Goal: Task Accomplishment & Management: Use online tool/utility

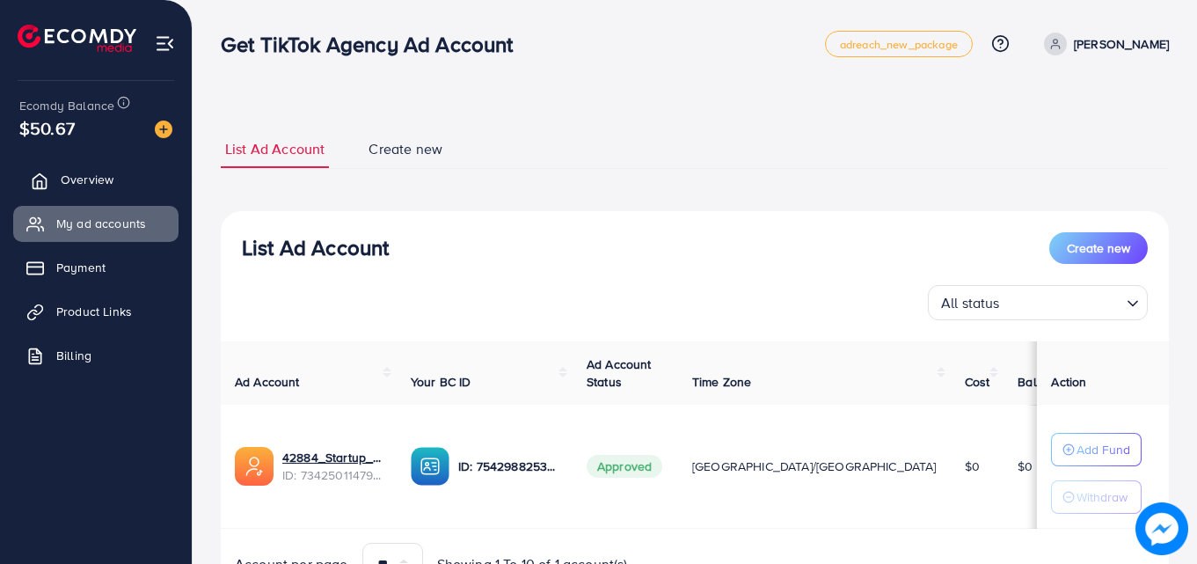
click at [99, 183] on span "Overview" at bounding box center [87, 180] width 53 height 18
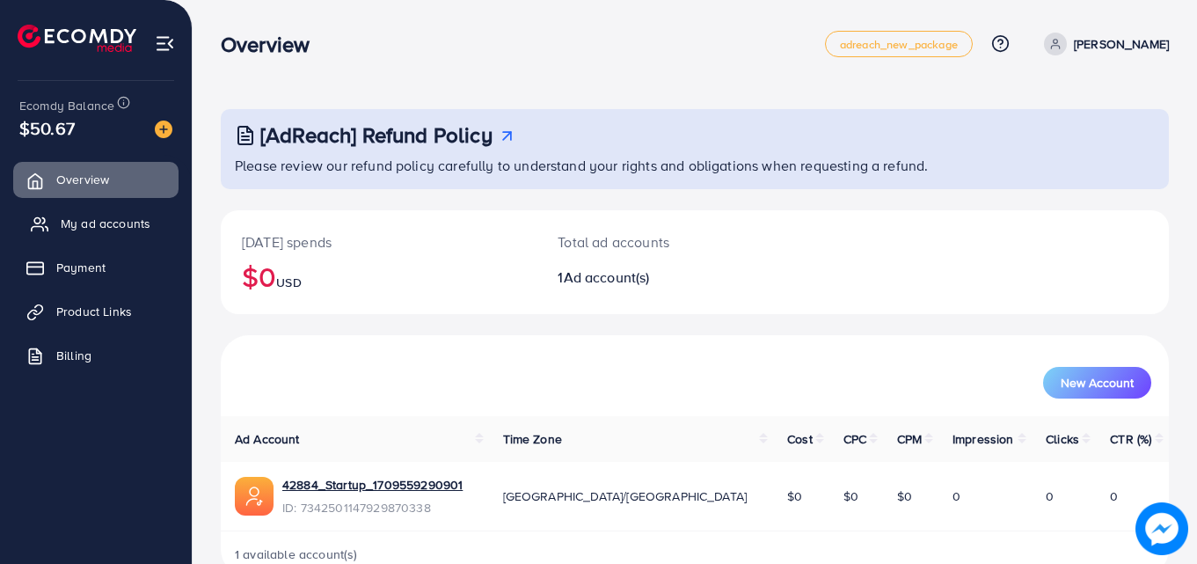
click at [91, 223] on span "My ad accounts" at bounding box center [106, 224] width 90 height 18
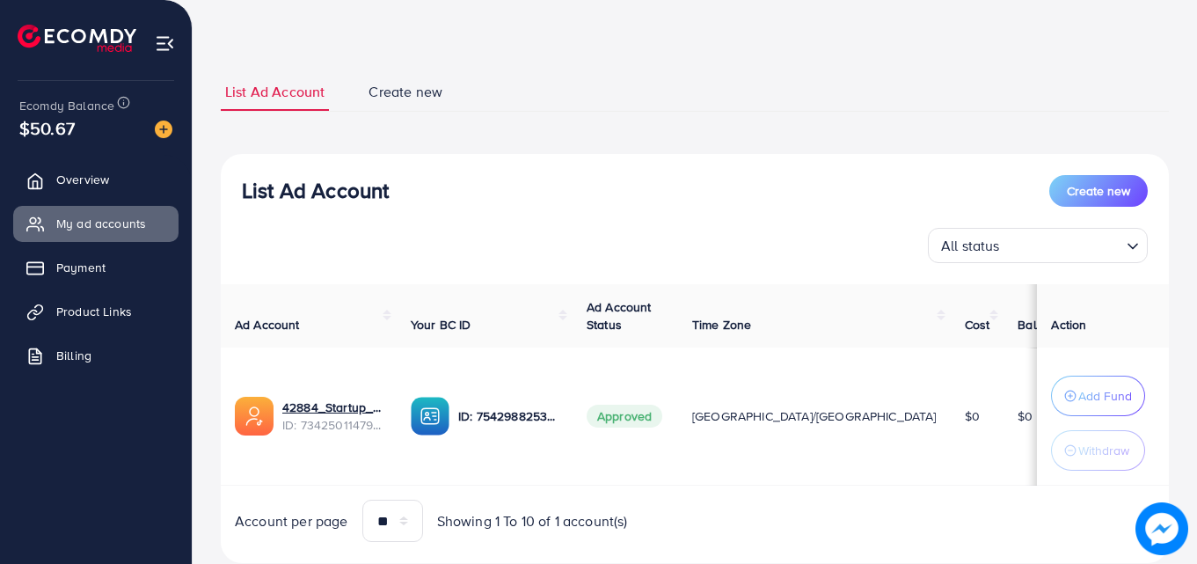
scroll to position [88, 0]
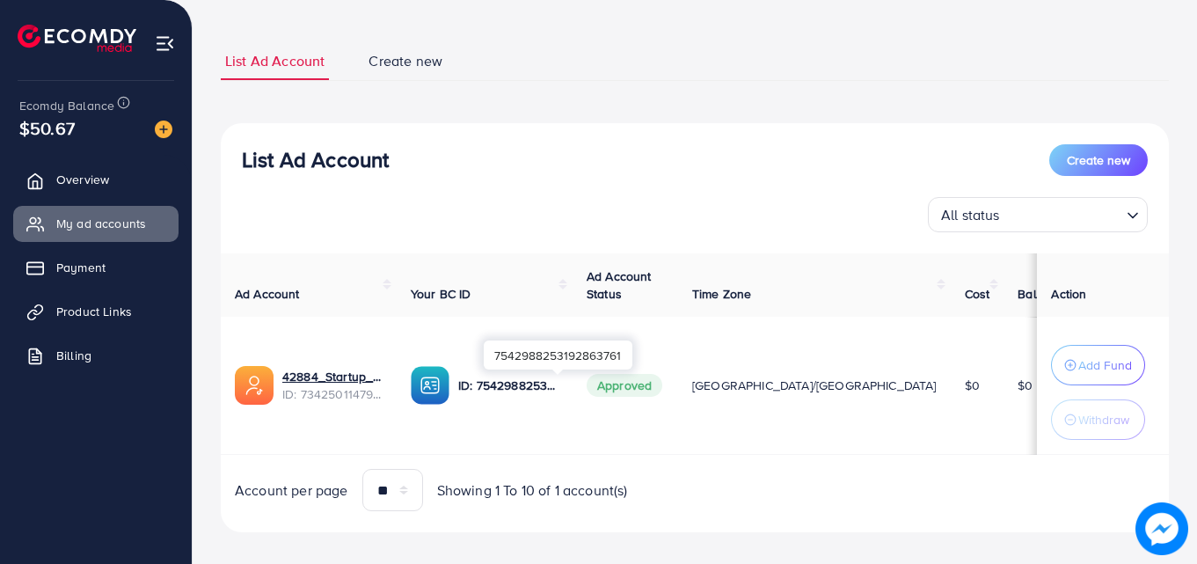
click at [530, 388] on p "ID: 7542988253192863761" at bounding box center [508, 385] width 100 height 21
drag, startPoint x: 474, startPoint y: 389, endPoint x: 416, endPoint y: 381, distance: 58.6
click at [449, 388] on img at bounding box center [430, 385] width 39 height 39
click at [509, 379] on p "ID: 7542988253192863761" at bounding box center [508, 385] width 100 height 21
click at [510, 379] on p "ID: 7542988253192863761" at bounding box center [508, 385] width 100 height 21
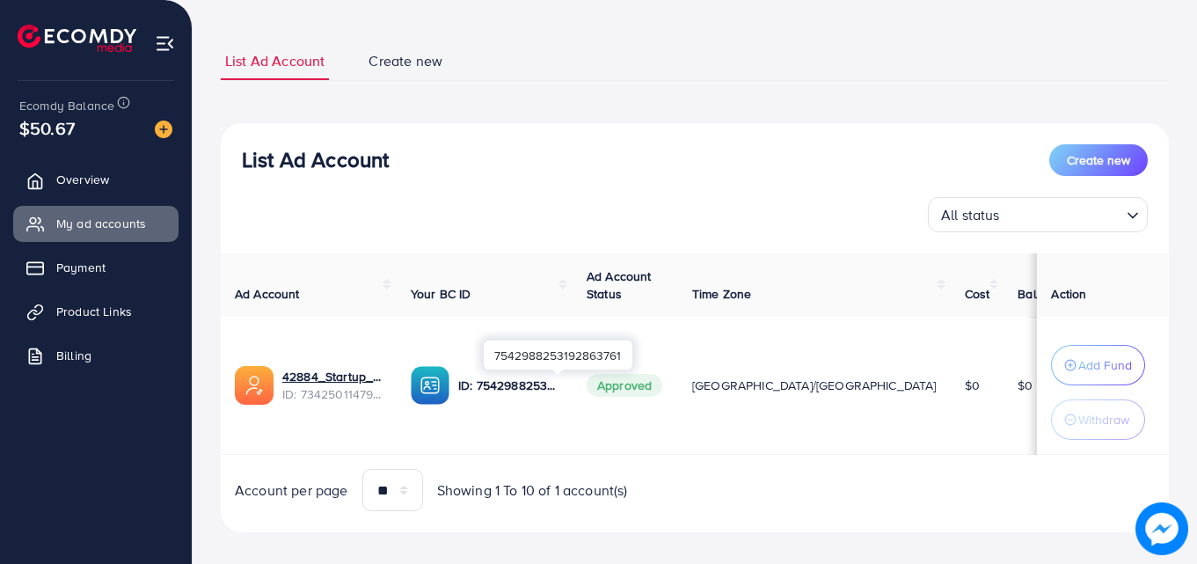
click at [549, 385] on p "ID: 7542988253192863761" at bounding box center [508, 385] width 100 height 21
click at [556, 428] on td "ID: 7542988253192863761" at bounding box center [485, 386] width 176 height 138
click at [87, 171] on span "Overview" at bounding box center [87, 180] width 53 height 18
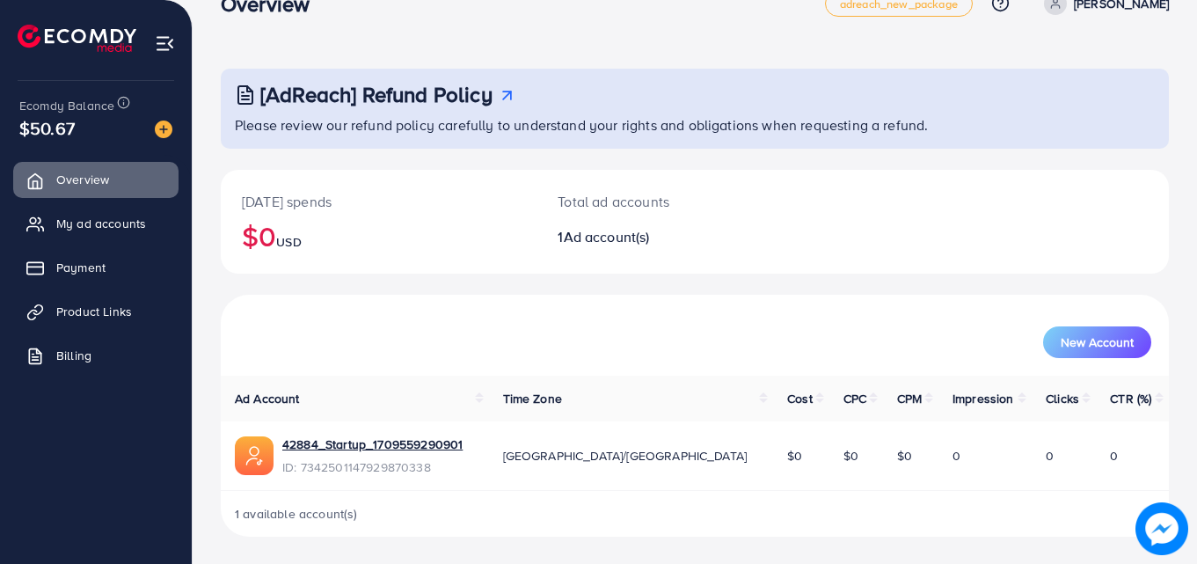
scroll to position [41, 0]
click at [352, 446] on link "42884_Startup_1709559290901" at bounding box center [372, 444] width 180 height 18
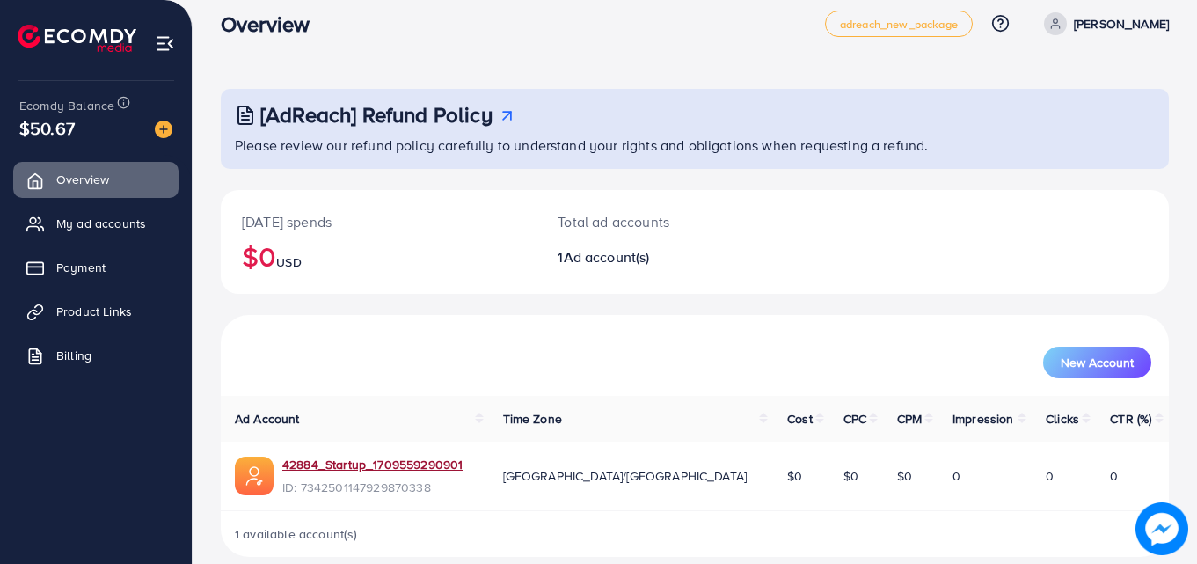
scroll to position [0, 0]
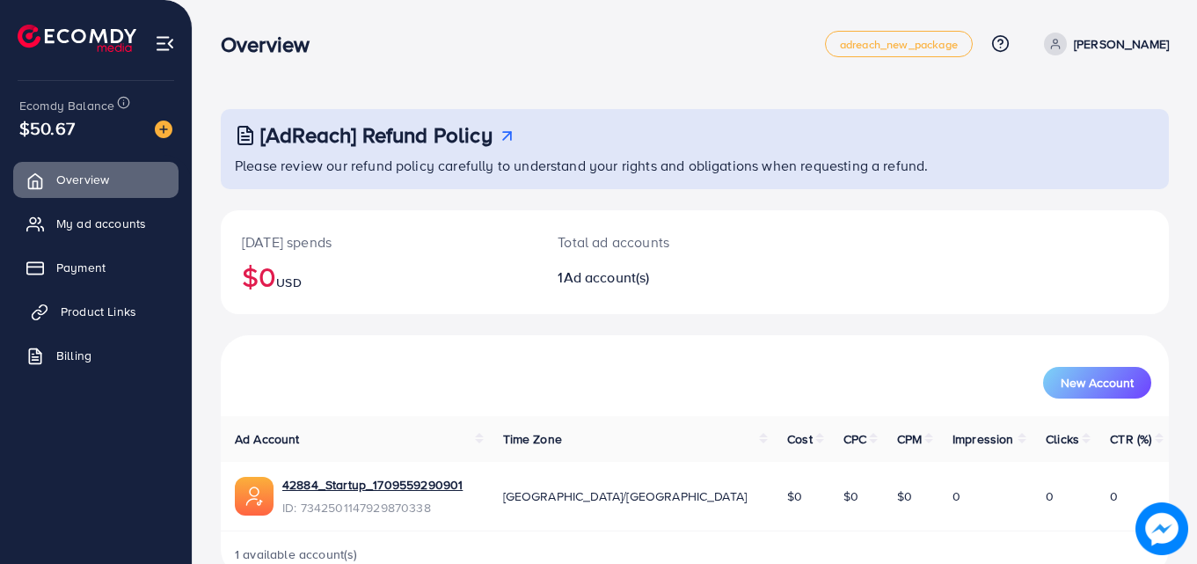
click at [57, 309] on link "Product Links" at bounding box center [95, 311] width 165 height 35
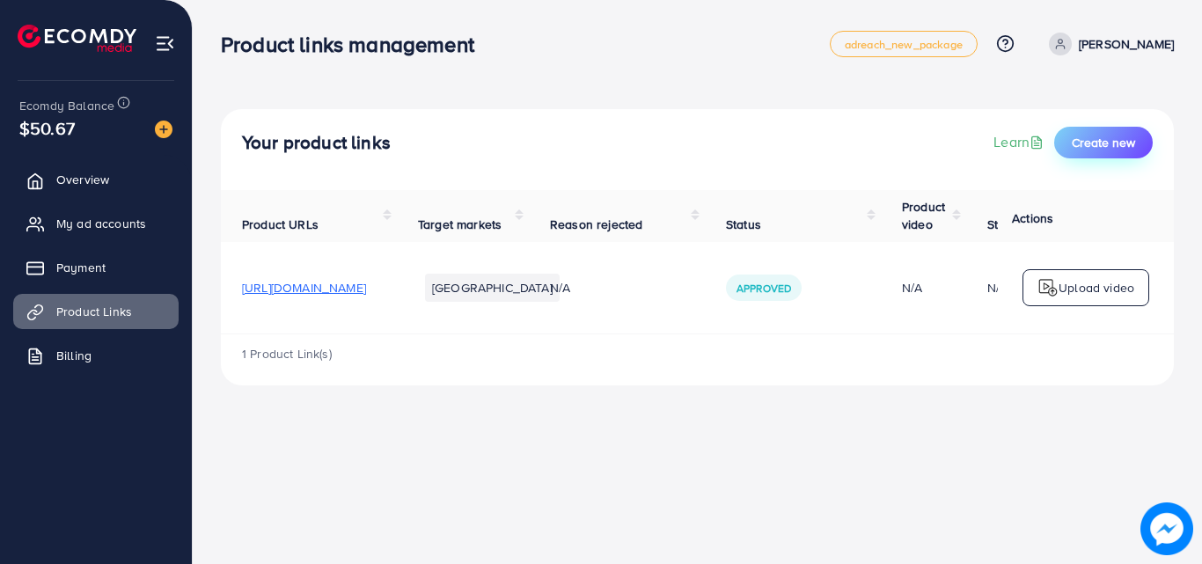
click at [1077, 136] on span "Create new" at bounding box center [1102, 143] width 63 height 18
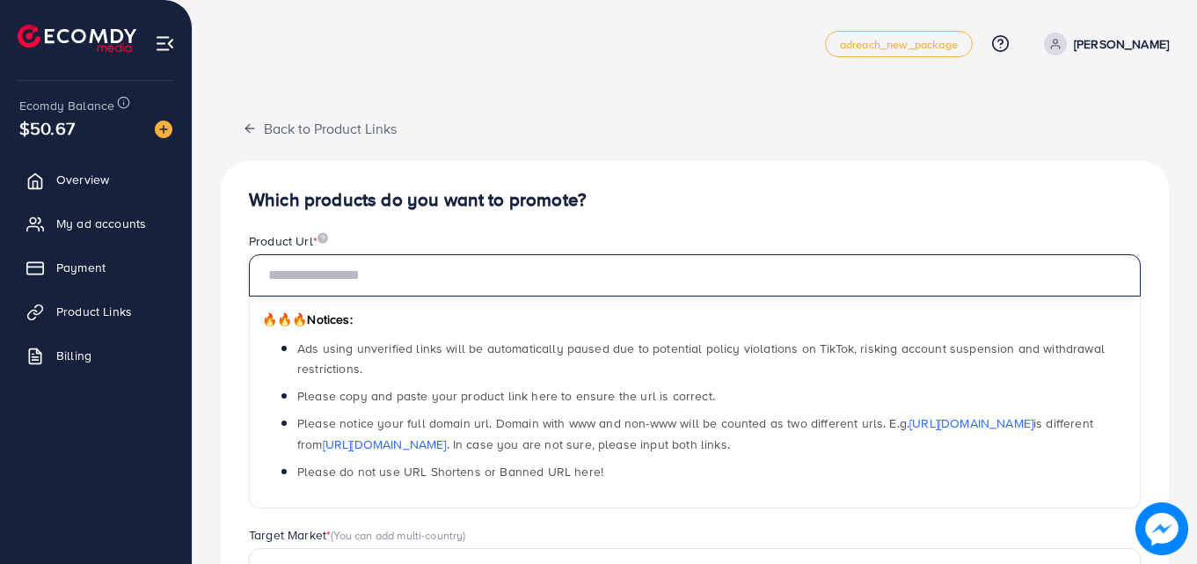
click at [329, 262] on input "text" at bounding box center [695, 275] width 892 height 42
